Goal: Transaction & Acquisition: Book appointment/travel/reservation

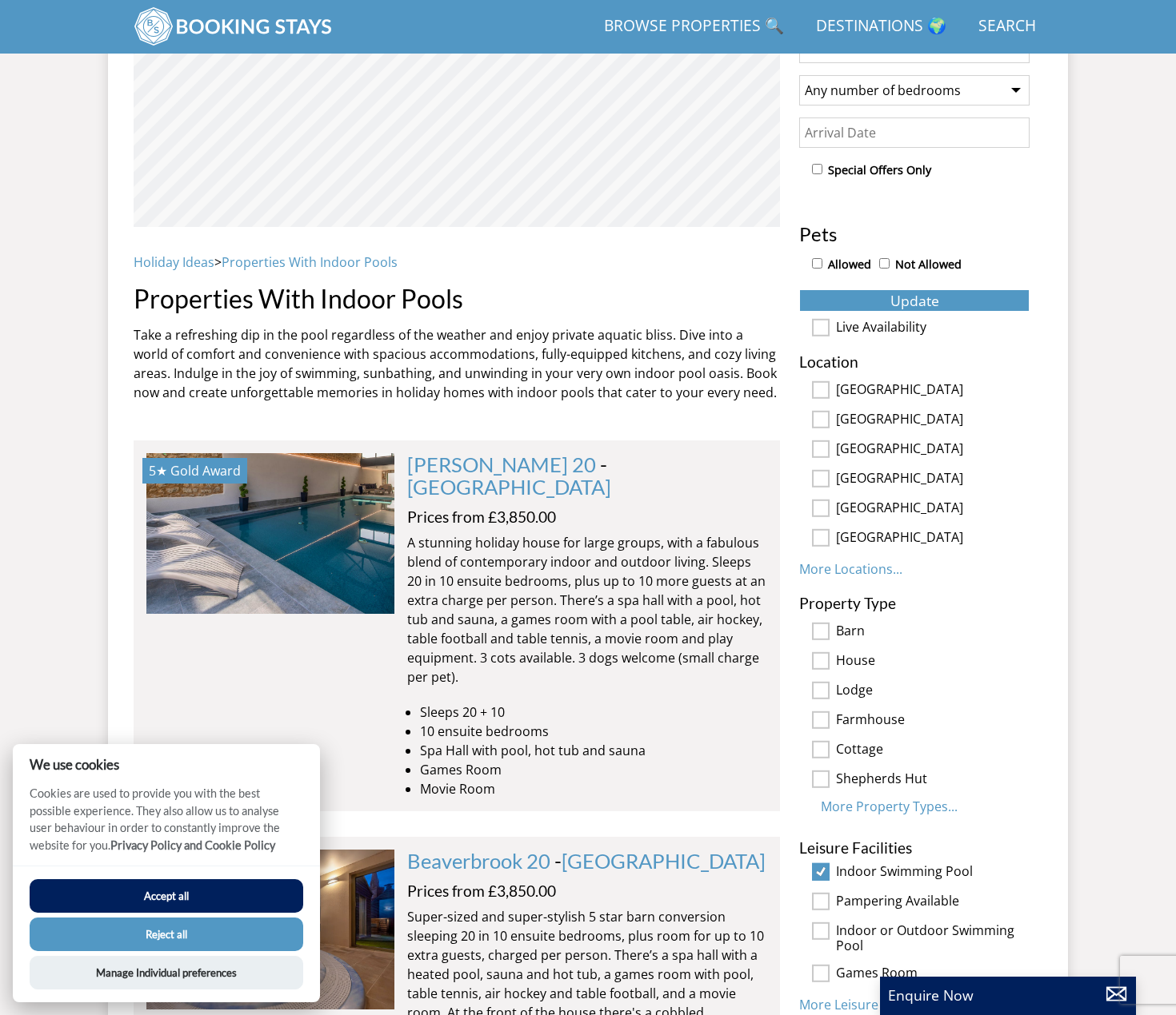
scroll to position [654, 0]
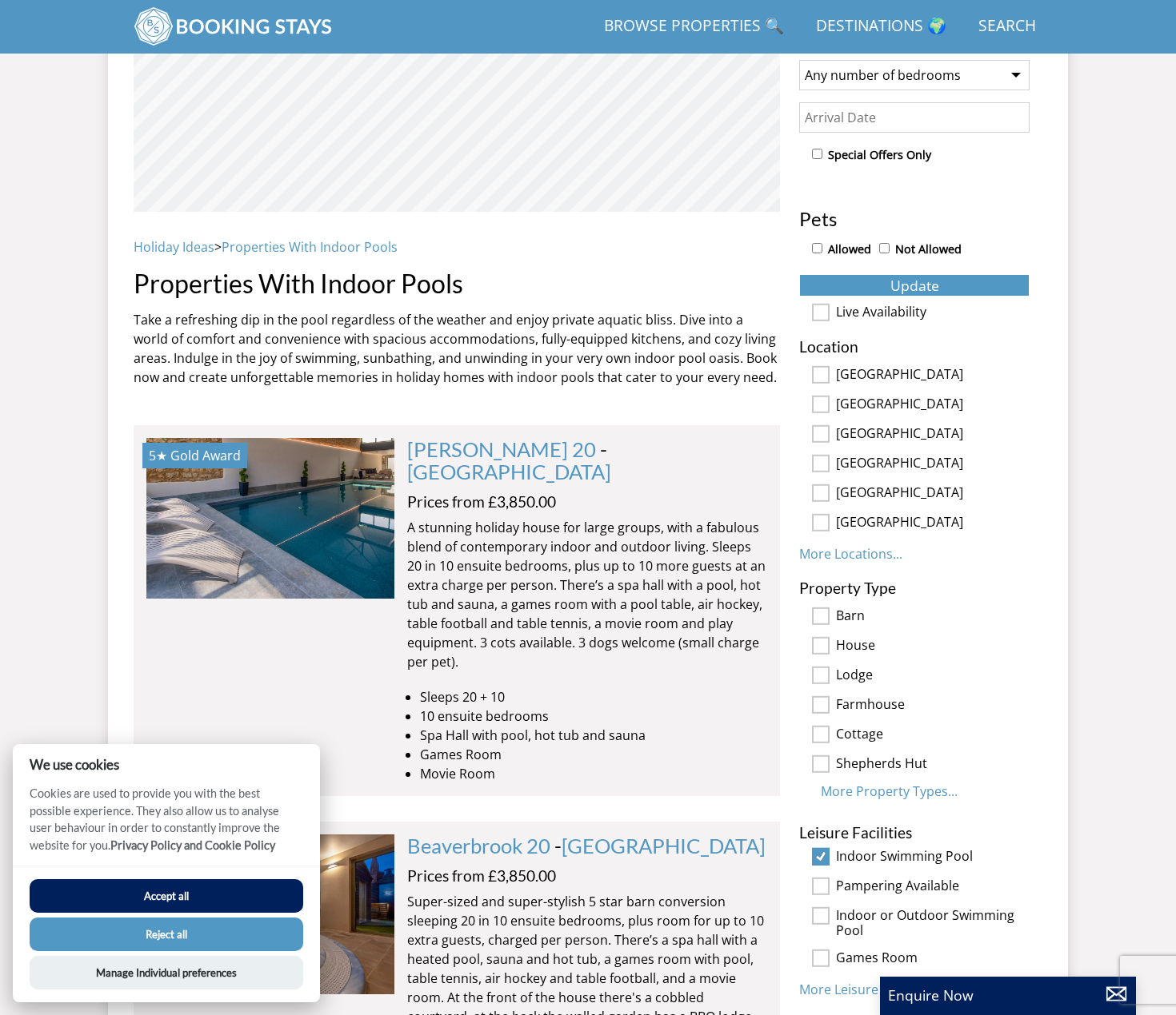
click at [179, 897] on button "Accept all" at bounding box center [167, 896] width 274 height 34
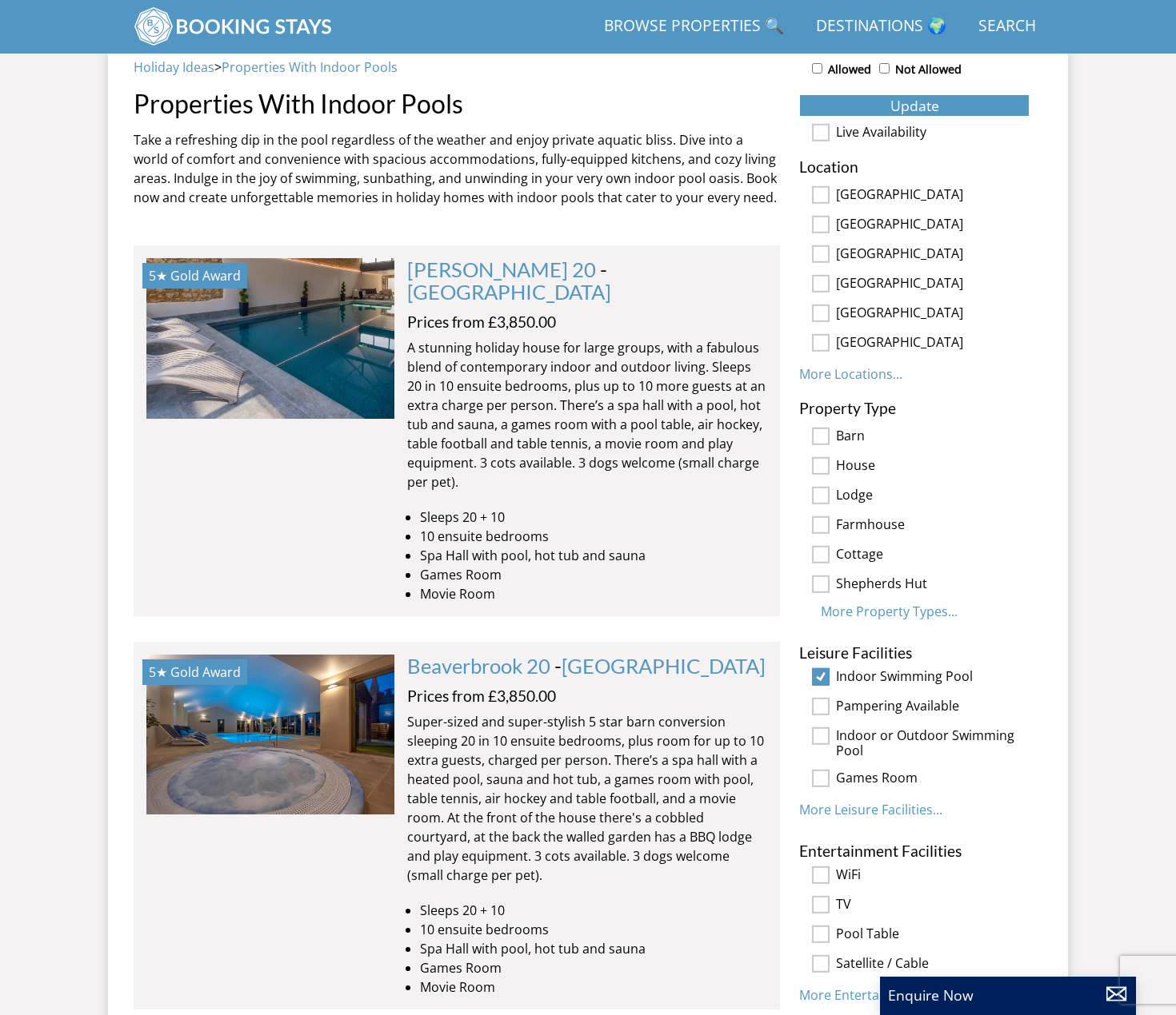
scroll to position [974, 0]
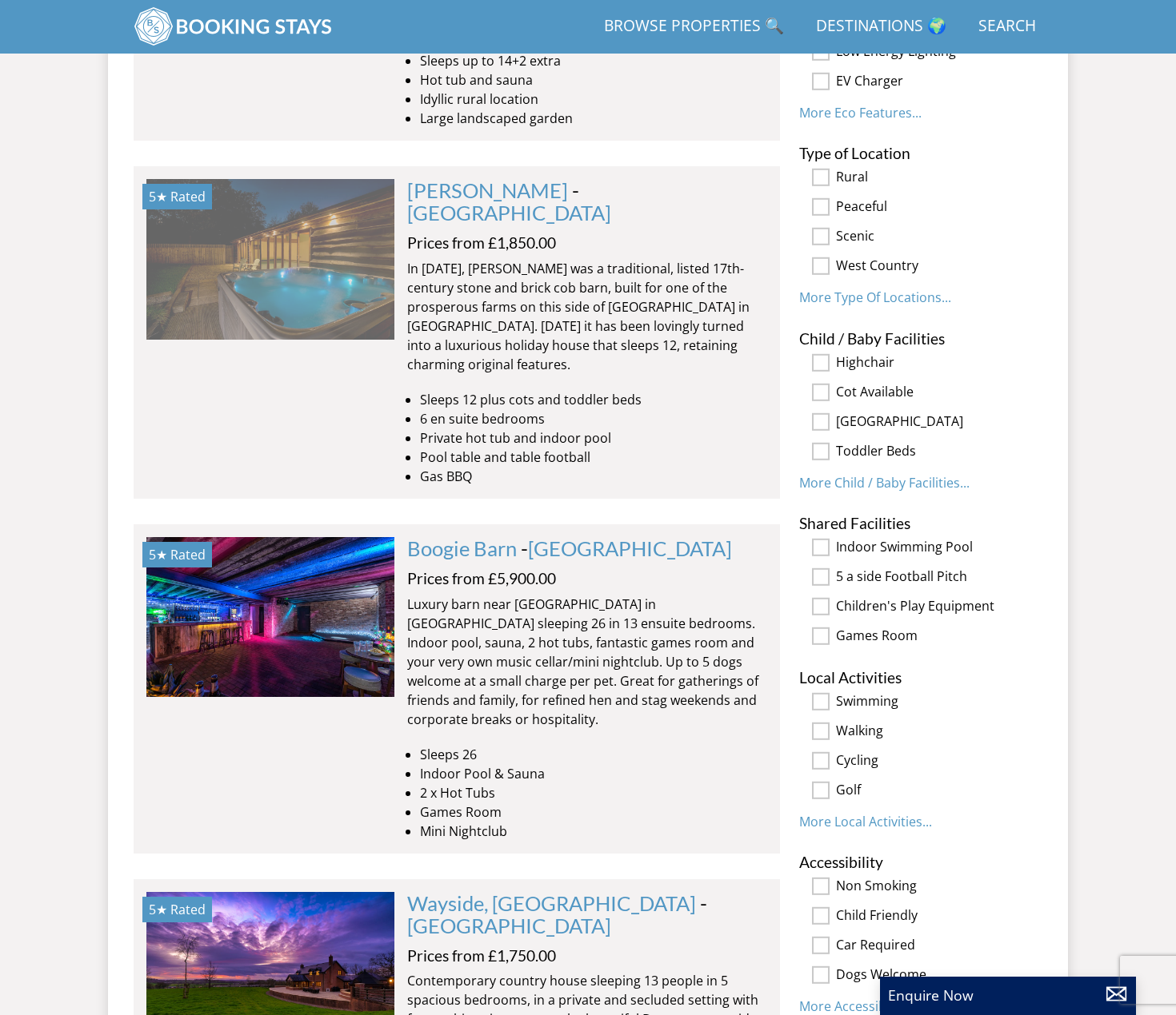
scroll to position [2494, 0]
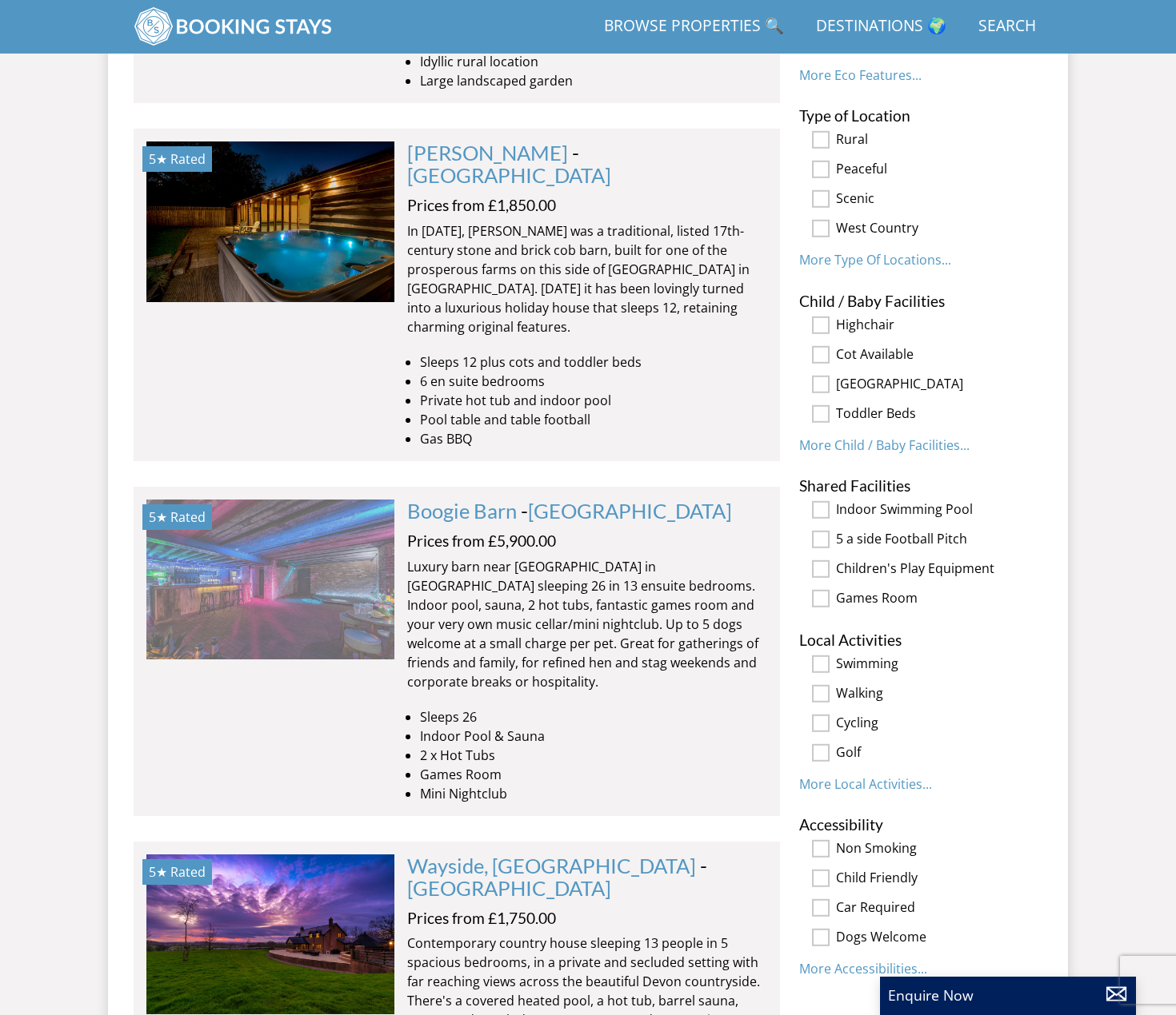
click at [320, 500] on img at bounding box center [270, 579] width 248 height 160
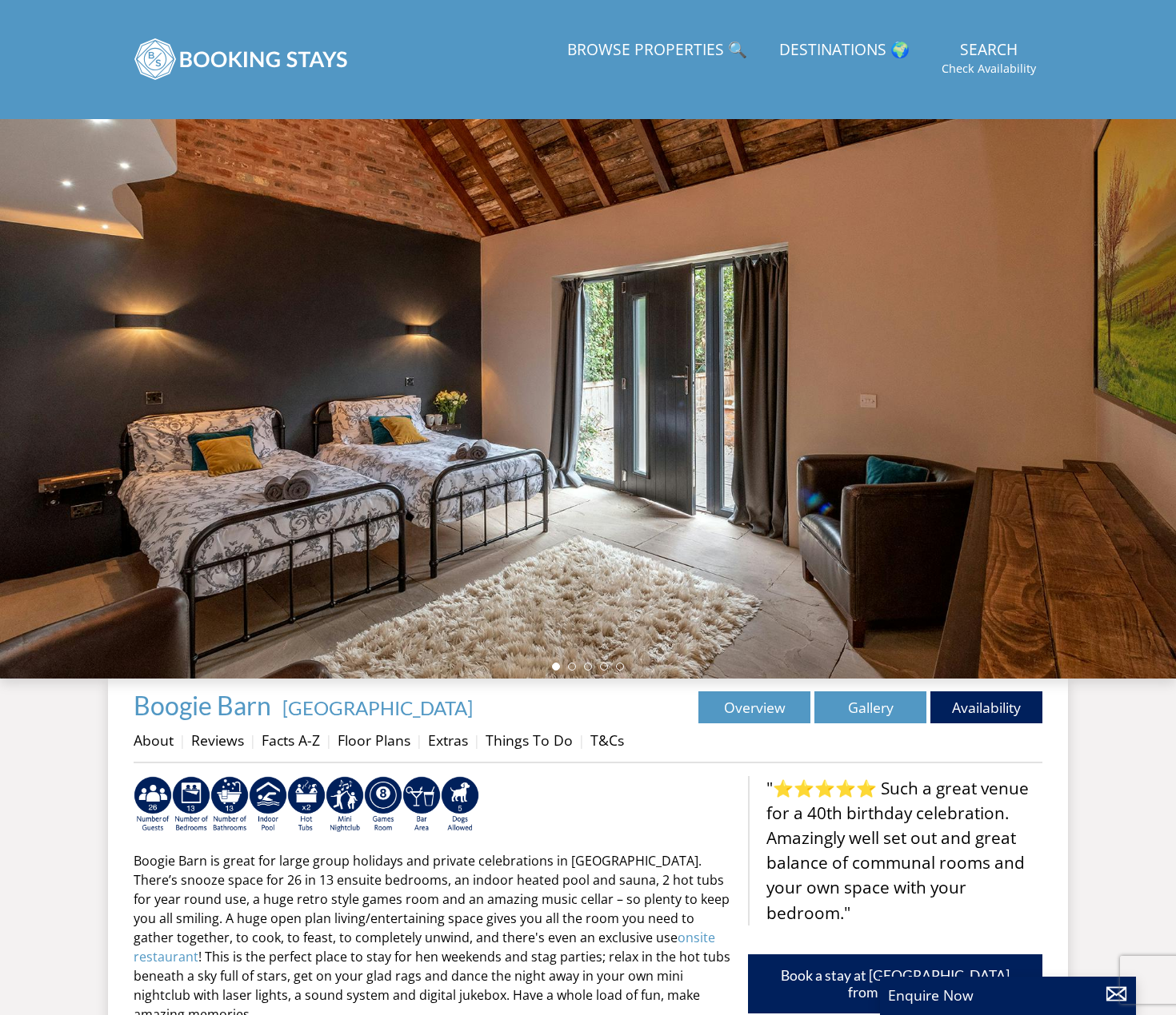
click at [820, 417] on div at bounding box center [588, 399] width 1176 height 560
click at [572, 666] on li at bounding box center [571, 666] width 8 height 8
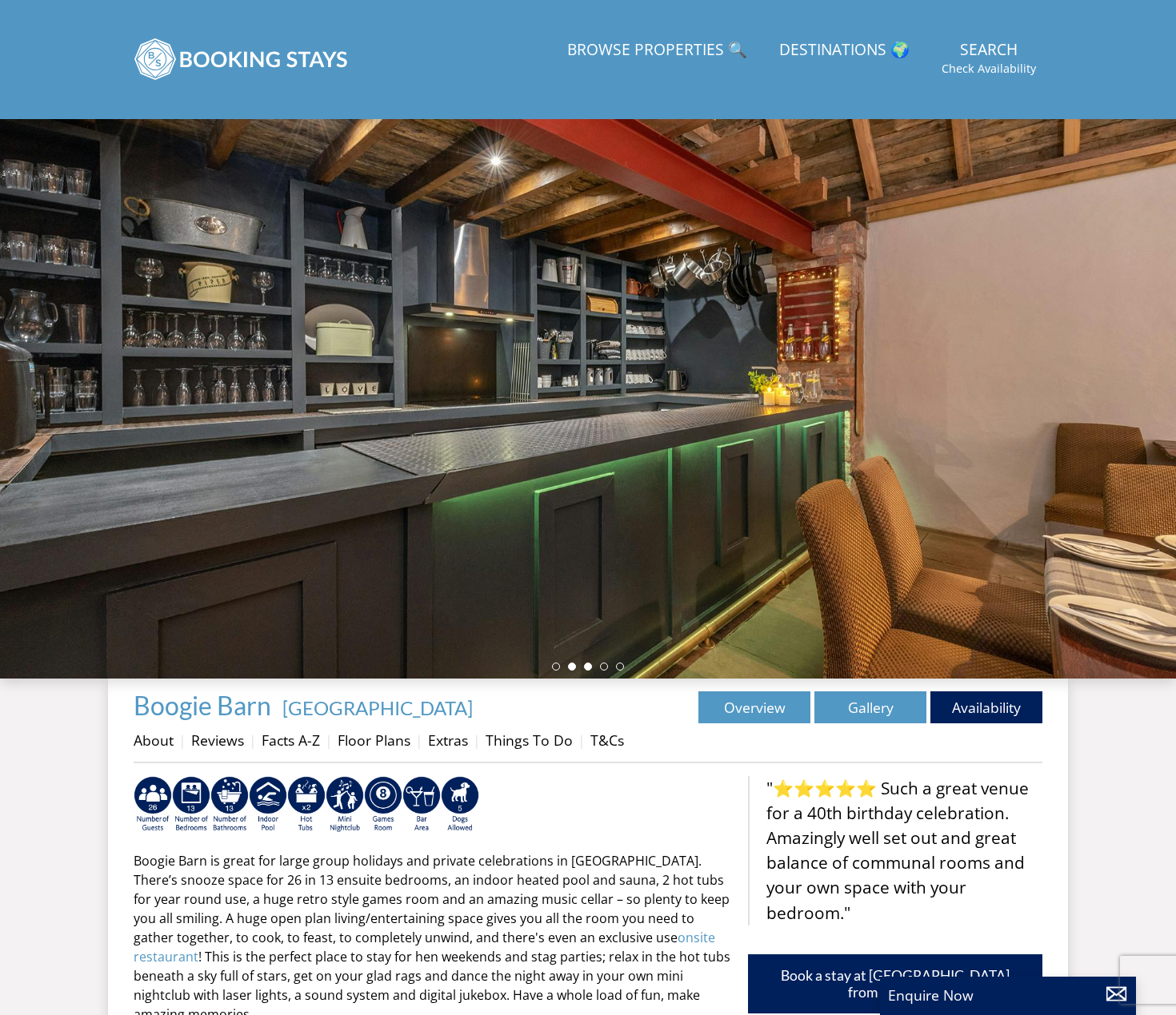
click at [585, 666] on li at bounding box center [587, 666] width 8 height 8
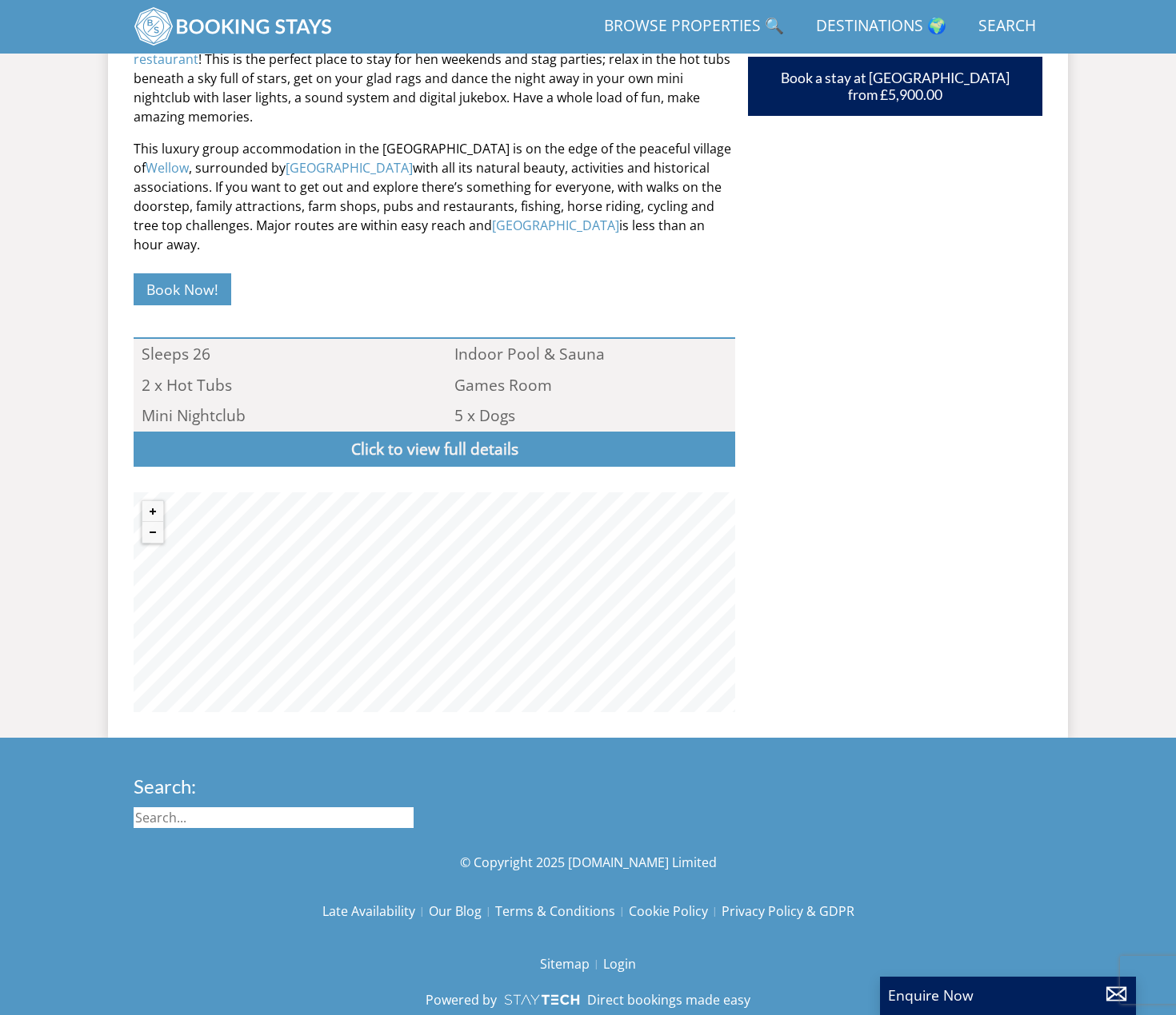
scroll to position [837, 0]
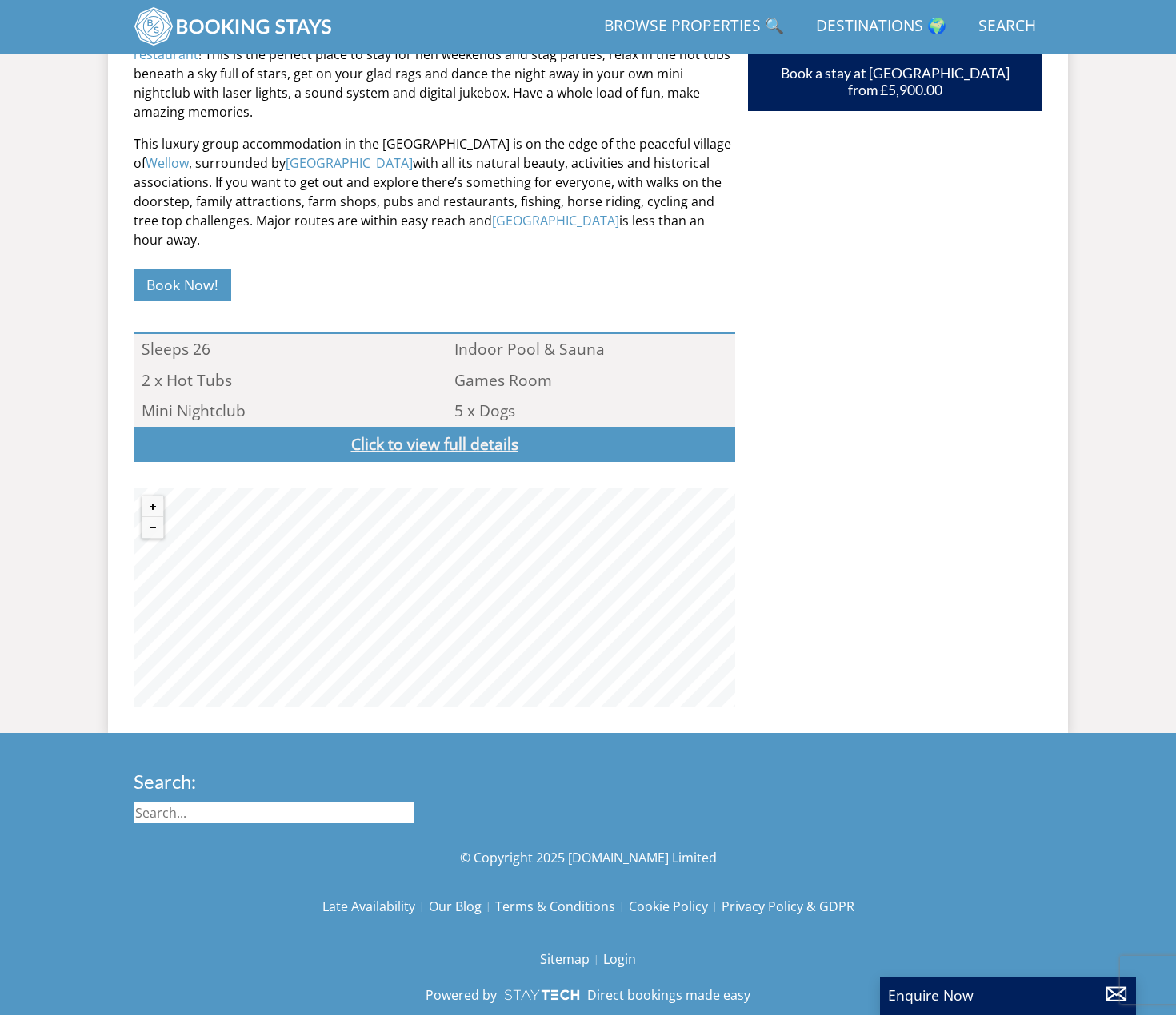
click at [464, 428] on link "Click to view full details" at bounding box center [433, 445] width 601 height 36
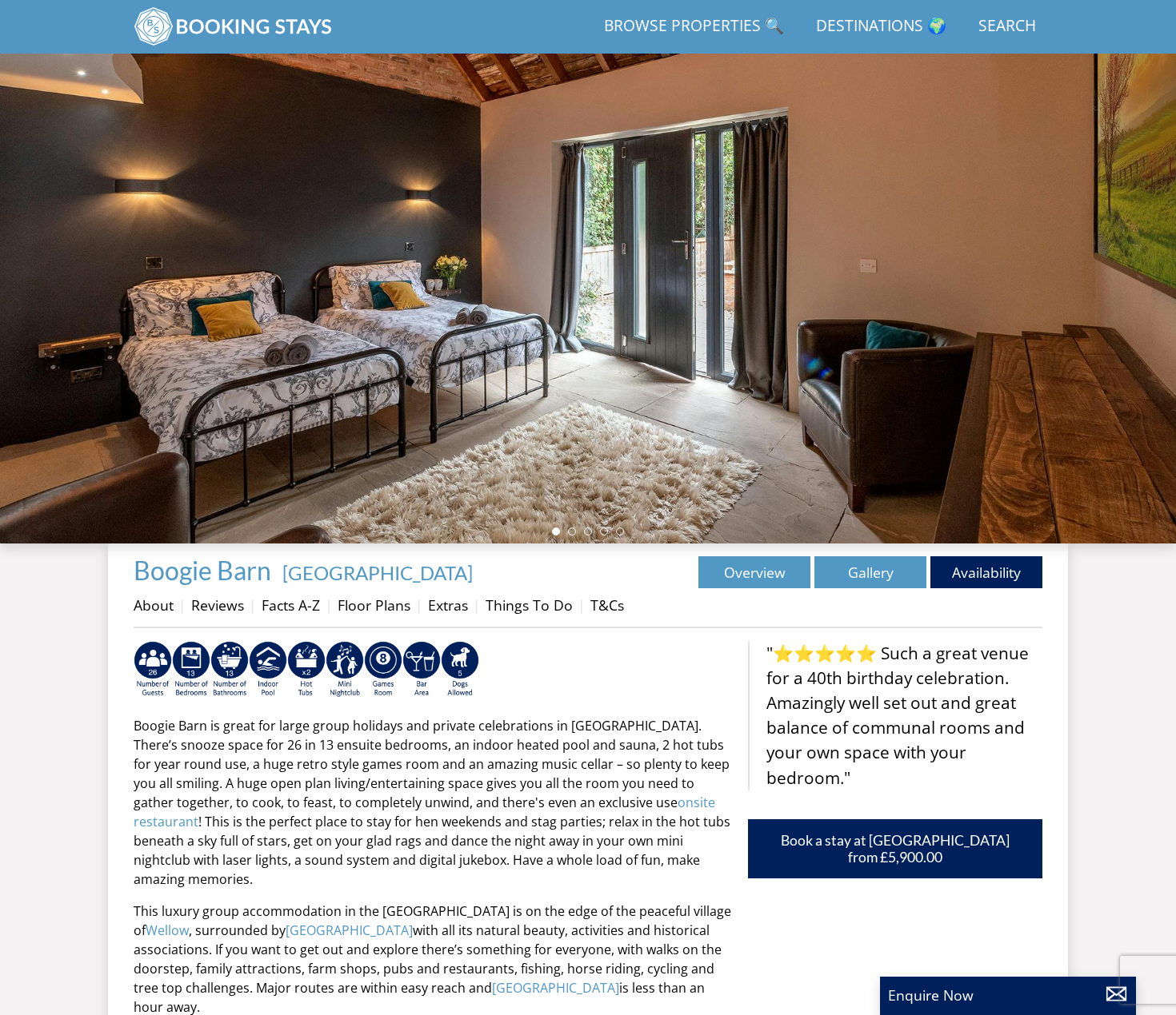
scroll to position [15, 0]
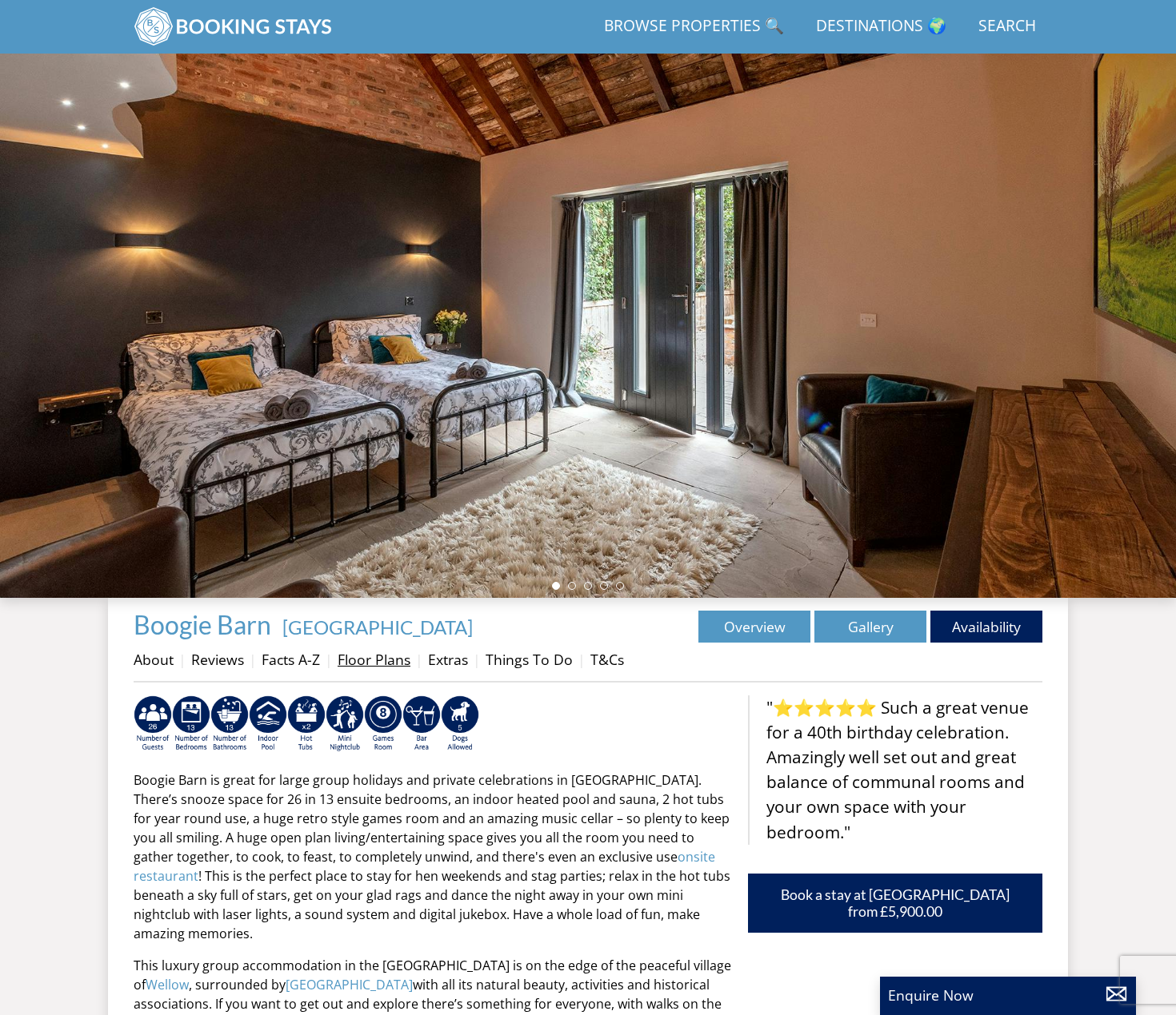
click at [387, 668] on link "Floor Plans" at bounding box center [373, 659] width 72 height 19
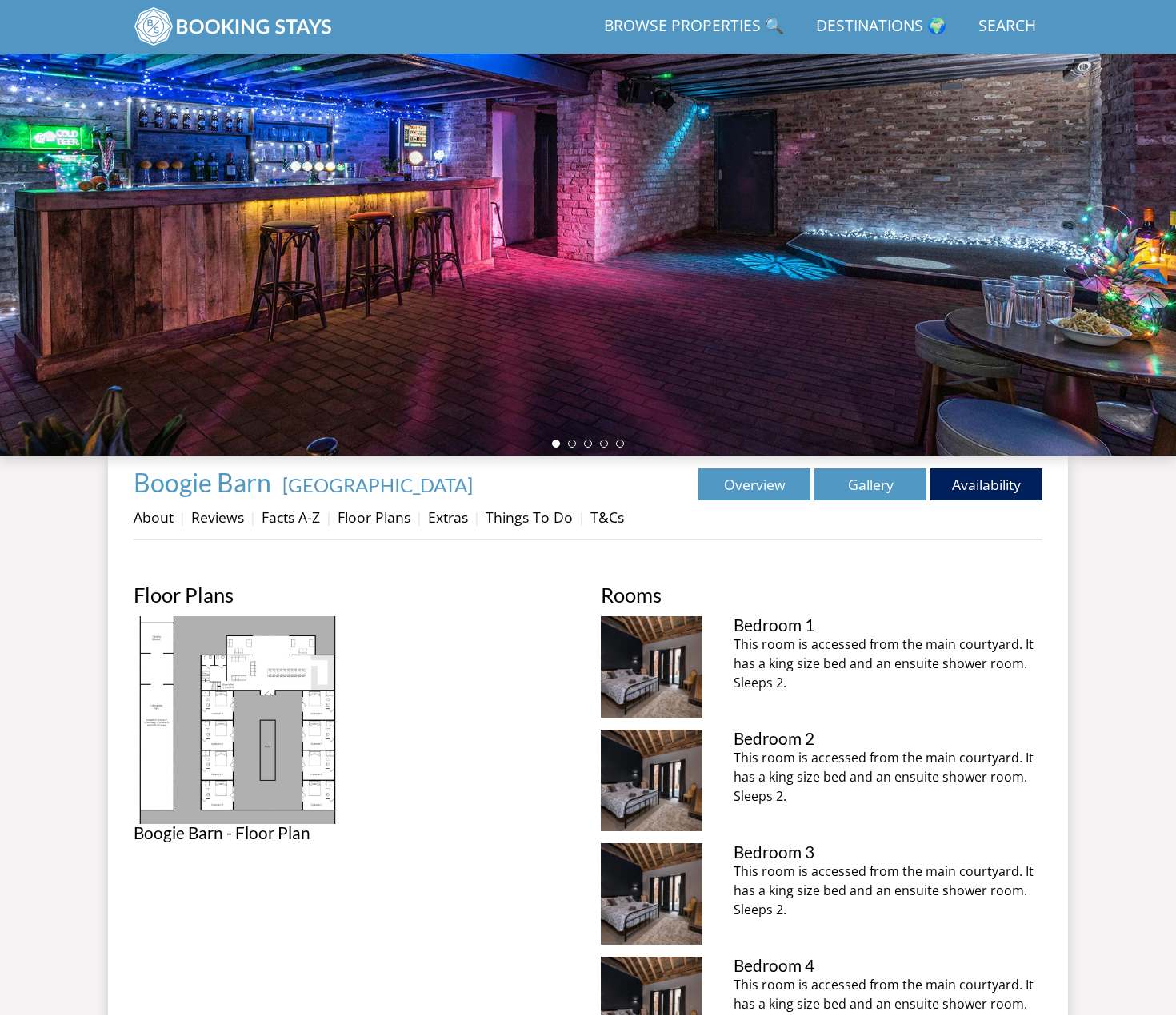
scroll to position [276, 0]
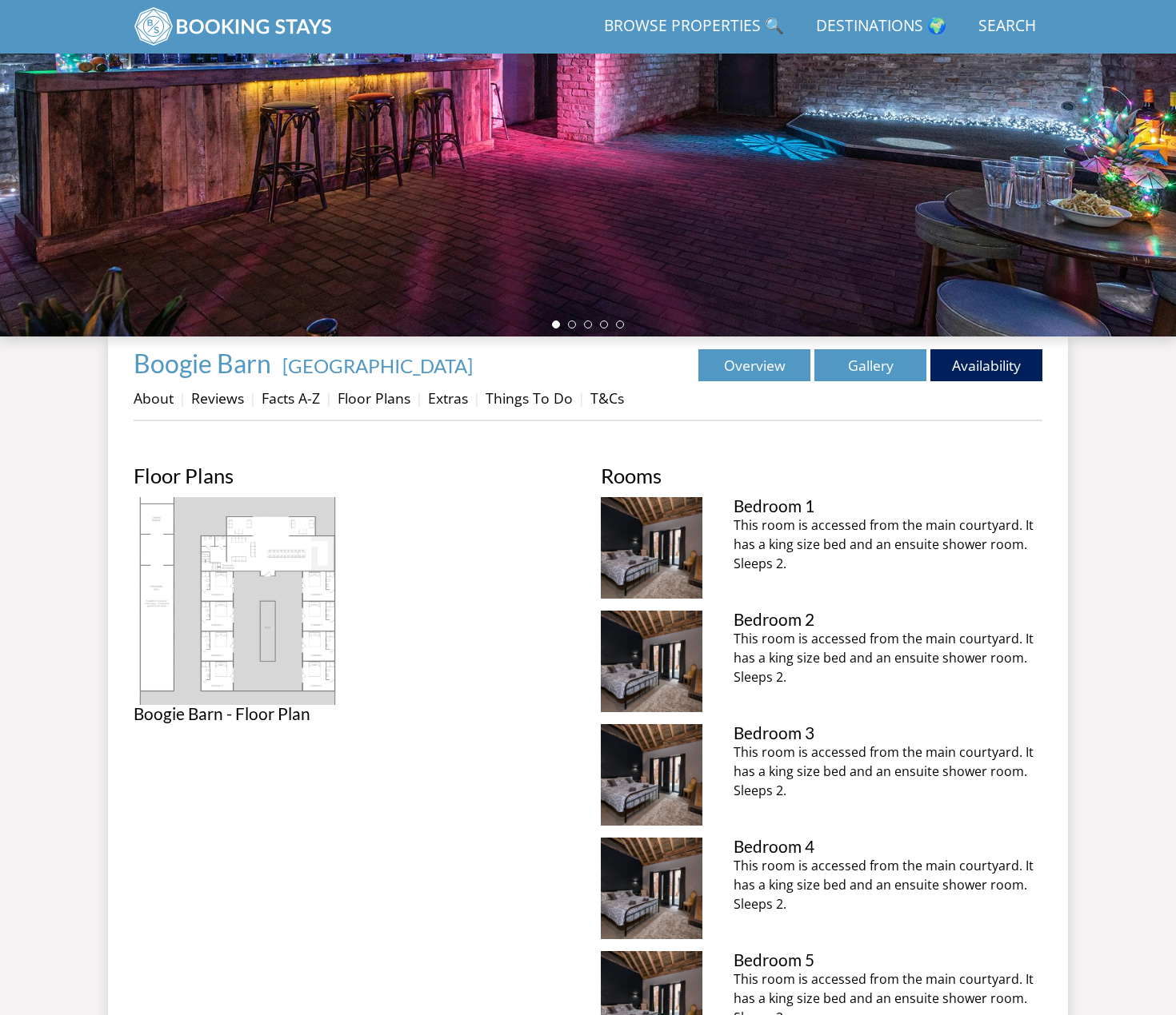
click at [242, 596] on img at bounding box center [237, 601] width 208 height 208
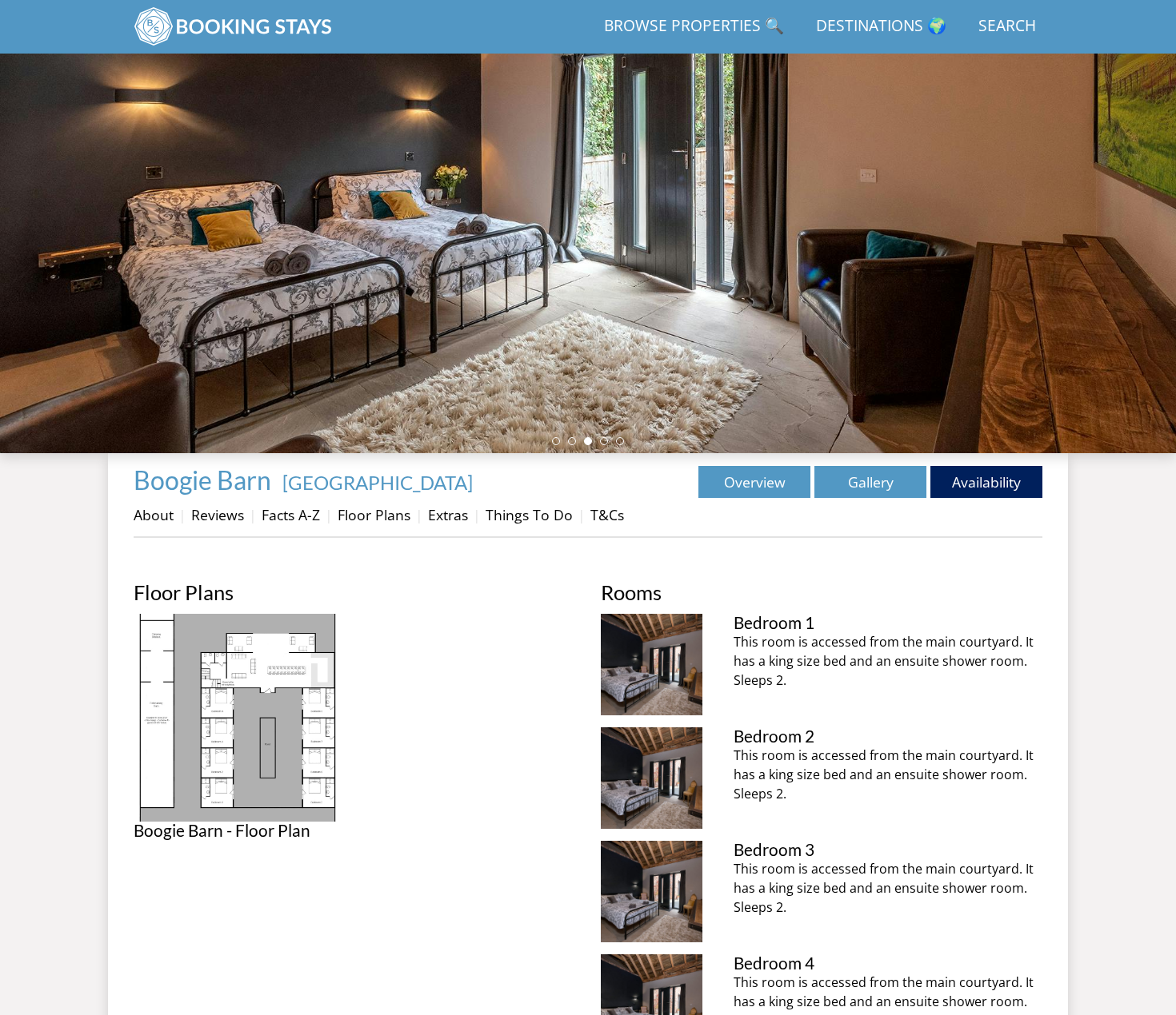
scroll to position [197, 0]
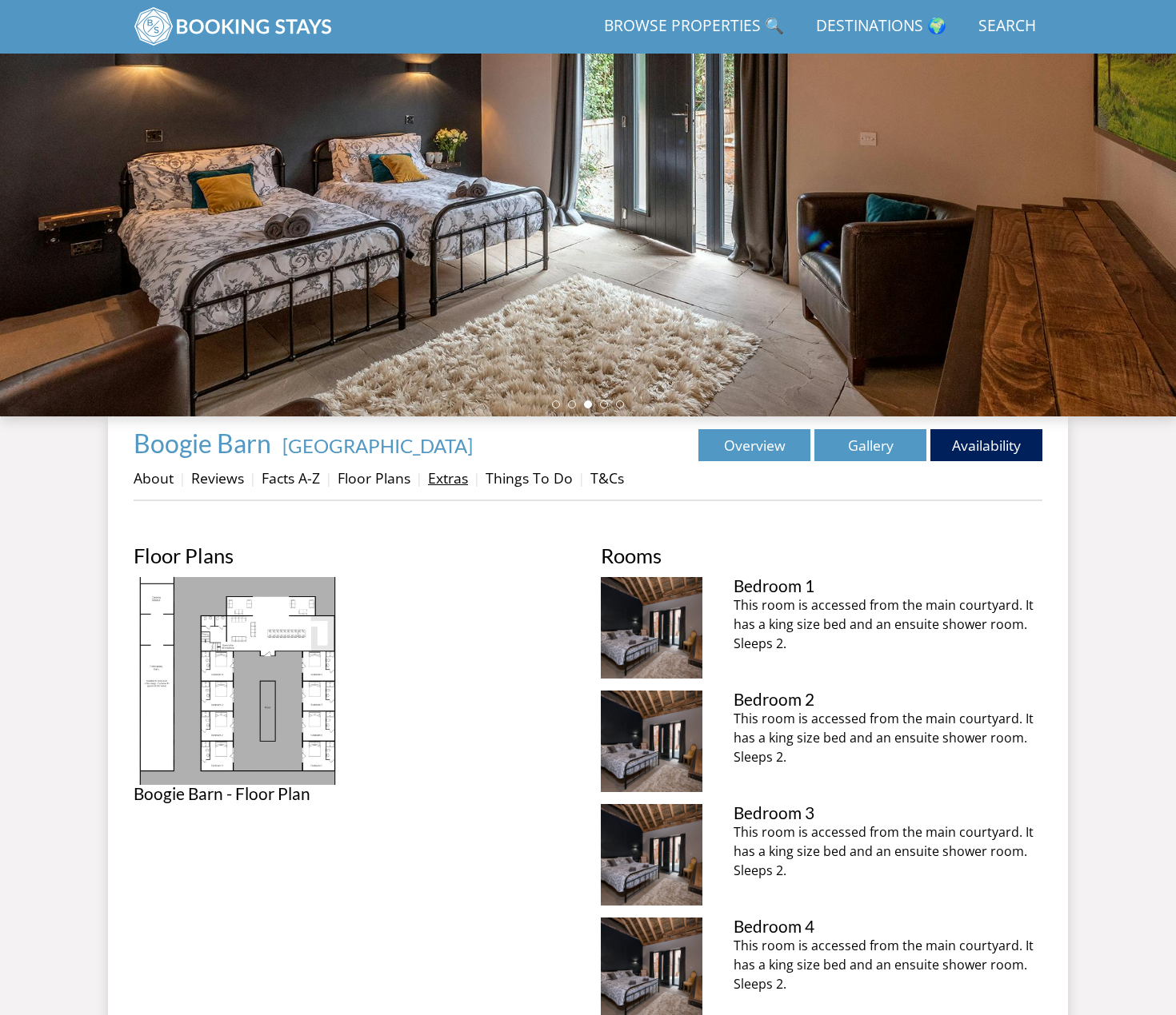
click at [449, 480] on link "Extras" at bounding box center [448, 478] width 40 height 19
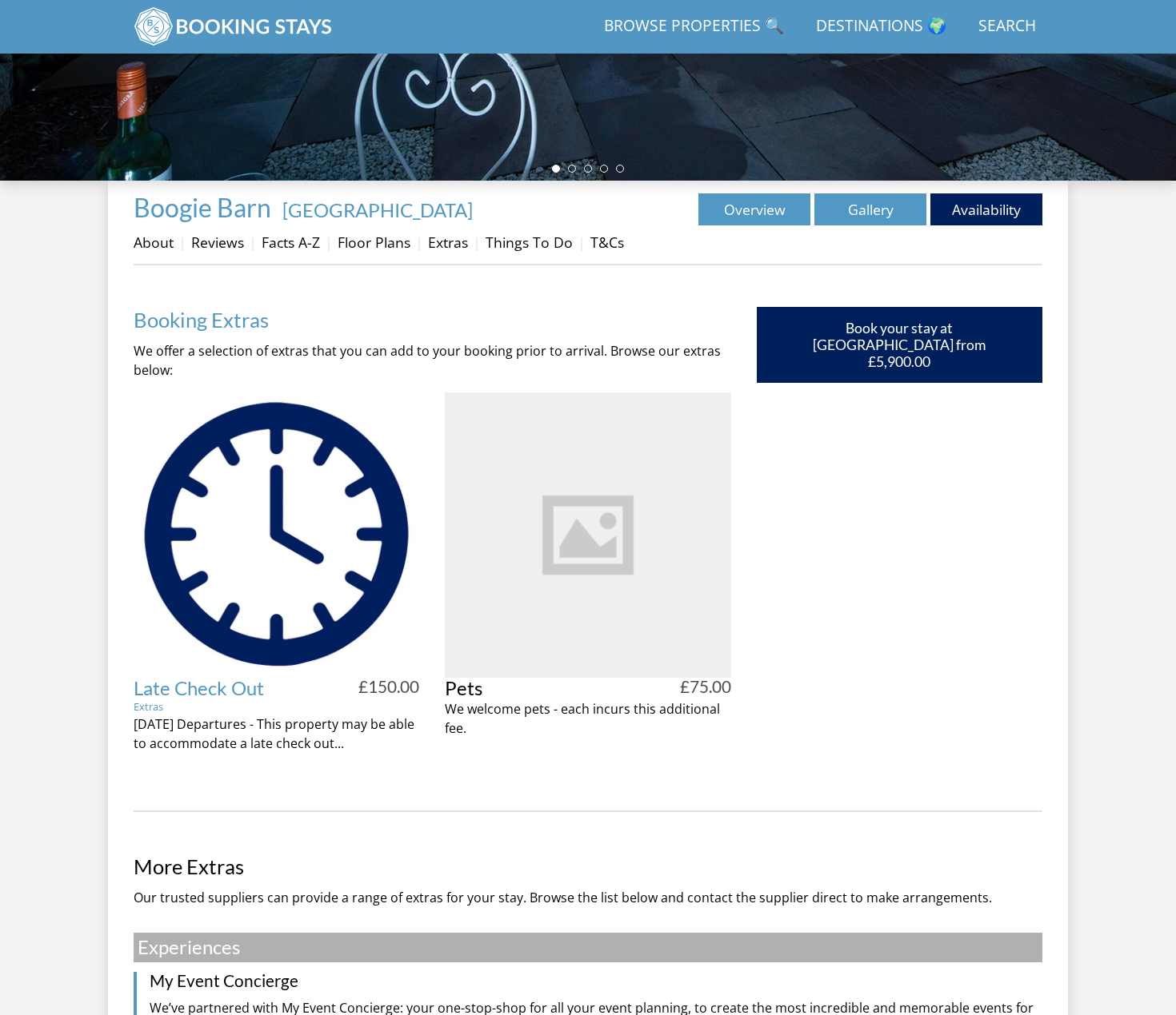
scroll to position [438, 0]
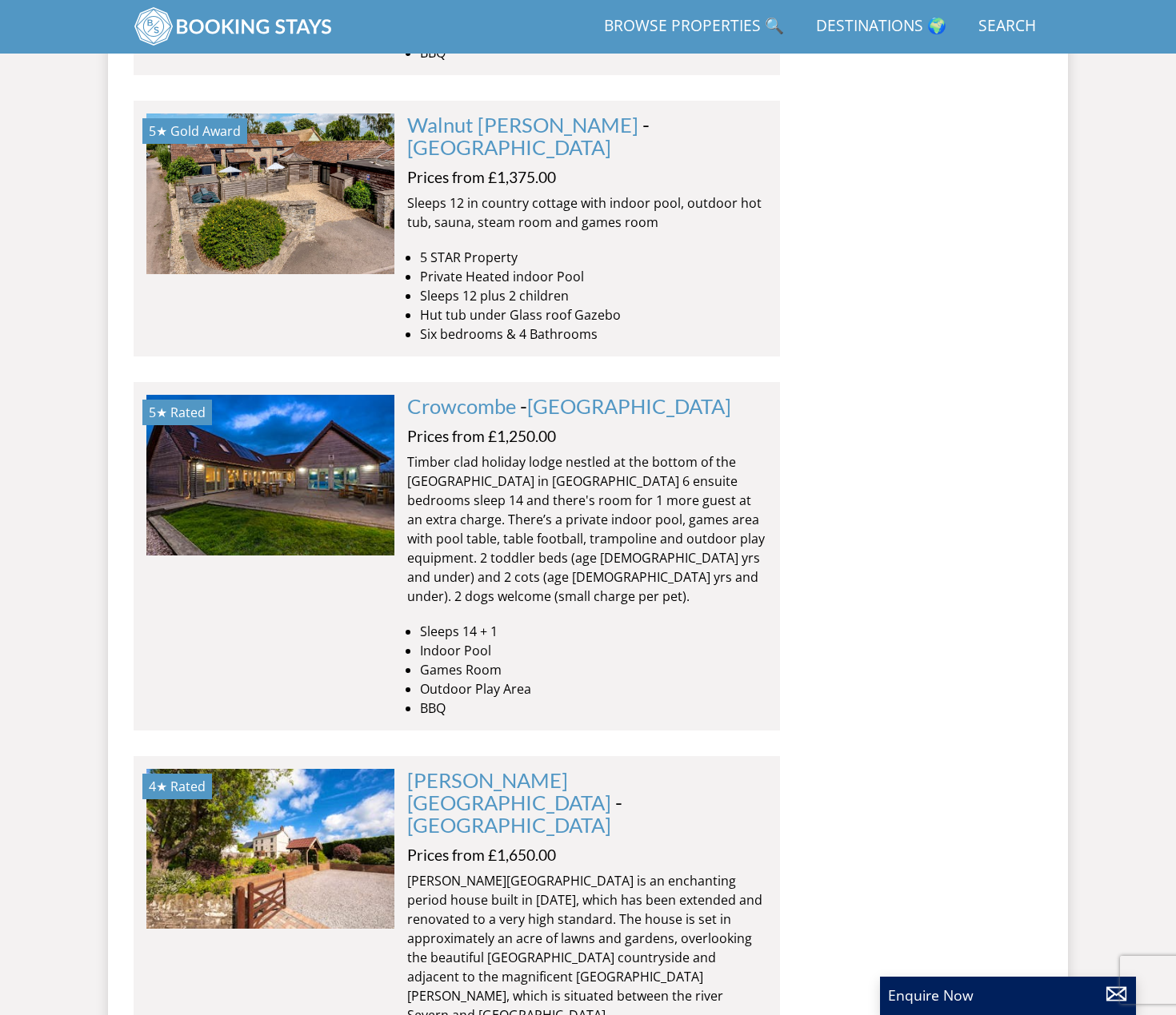
scroll to position [7292, 0]
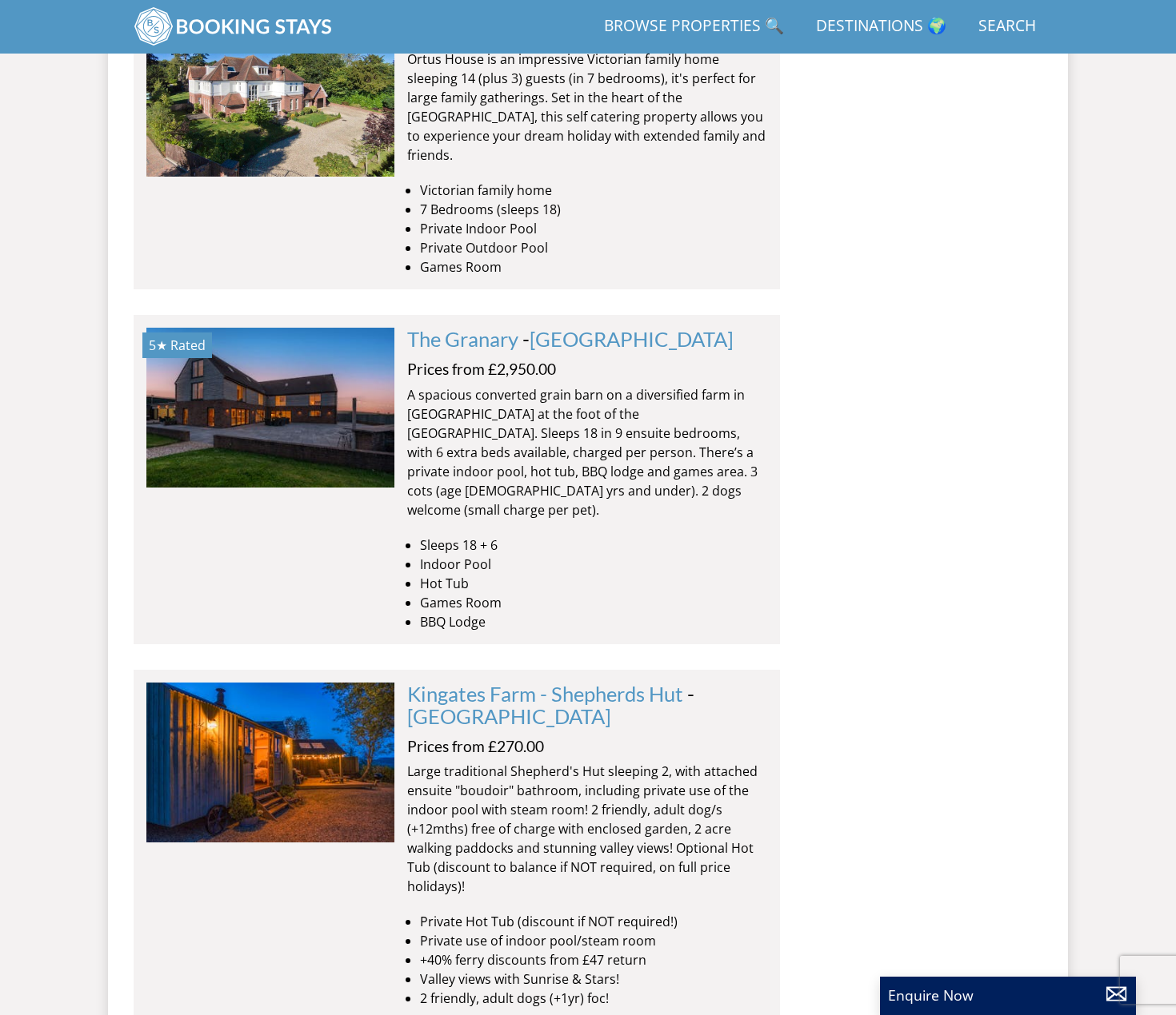
scroll to position [13129, 0]
